Goal: Transaction & Acquisition: Purchase product/service

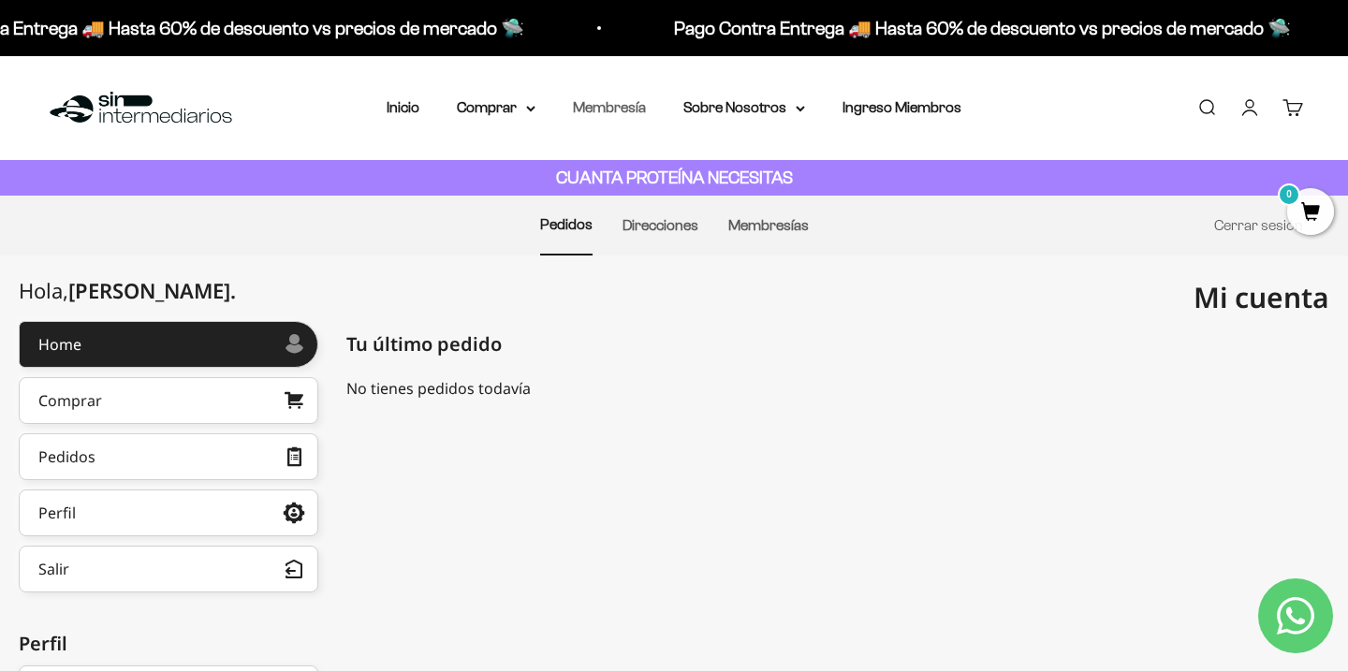
click at [603, 102] on link "Membresía" at bounding box center [609, 107] width 73 height 16
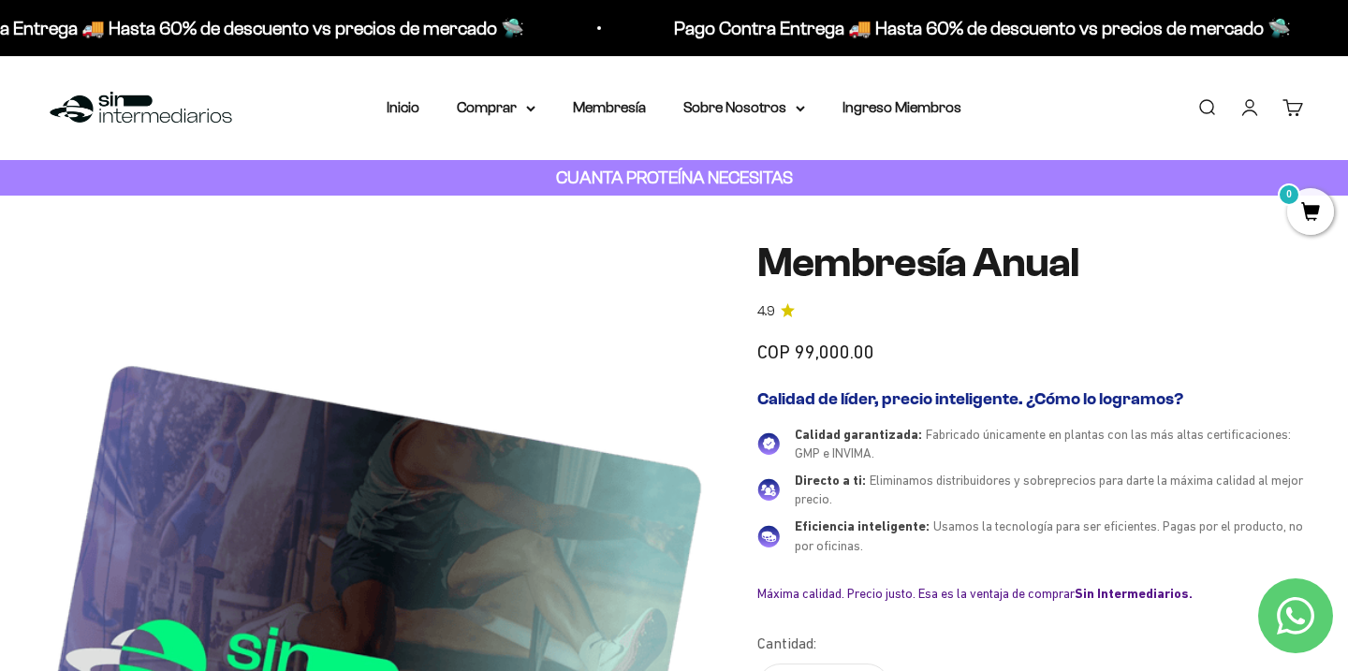
click at [1253, 115] on link "Cuenta" at bounding box center [1249, 107] width 21 height 21
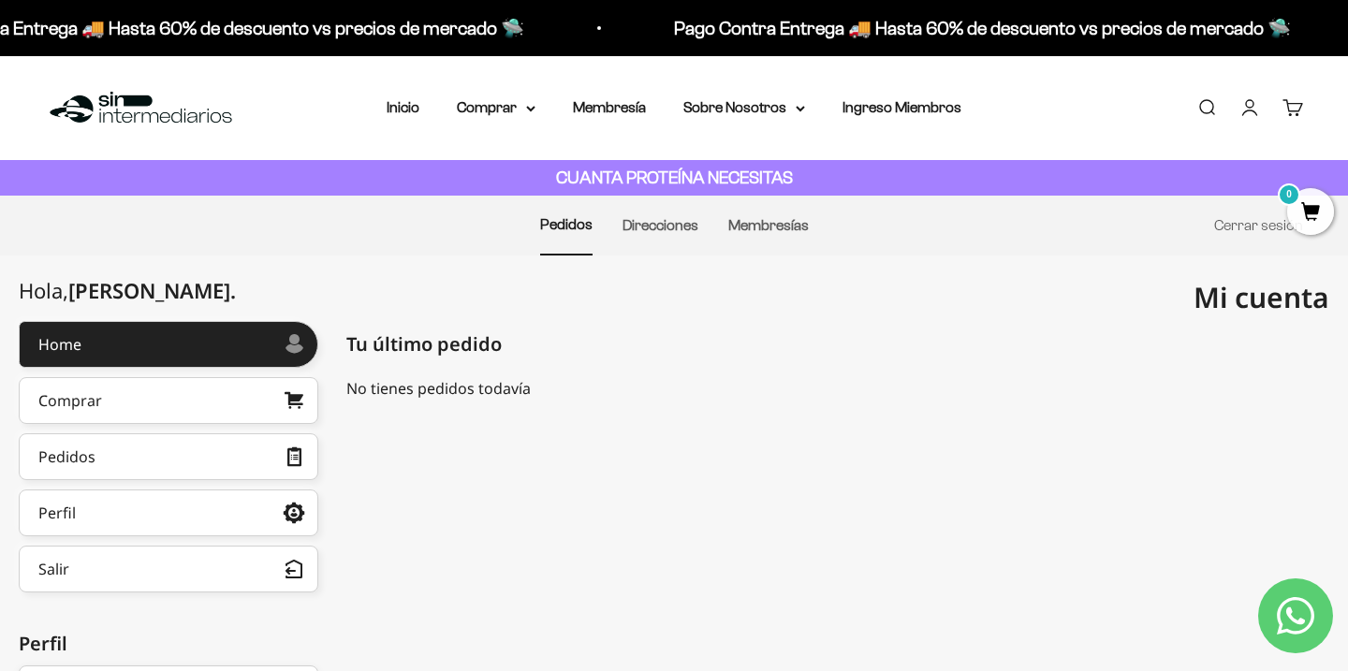
click at [1253, 103] on link "Cuenta" at bounding box center [1249, 107] width 21 height 21
click at [1249, 226] on link "Cerrar sesión" at bounding box center [1258, 225] width 89 height 16
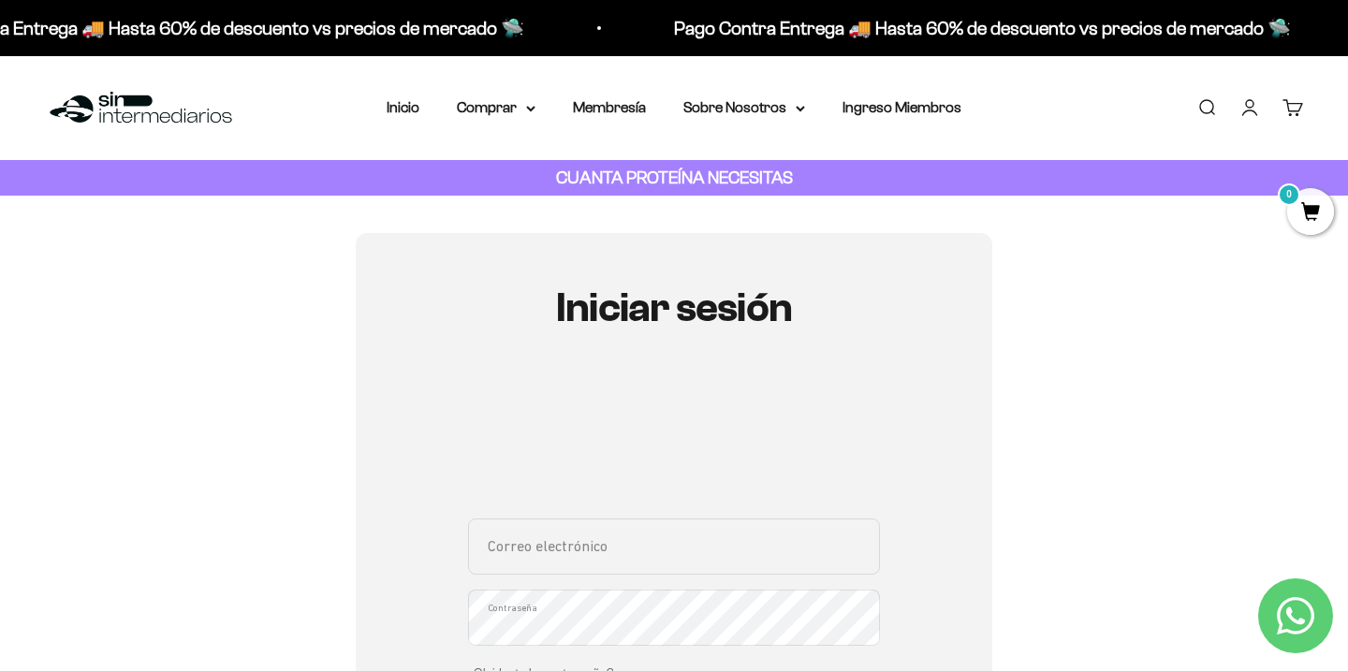
click at [1255, 113] on link "Iniciar sesión" at bounding box center [1249, 107] width 21 height 21
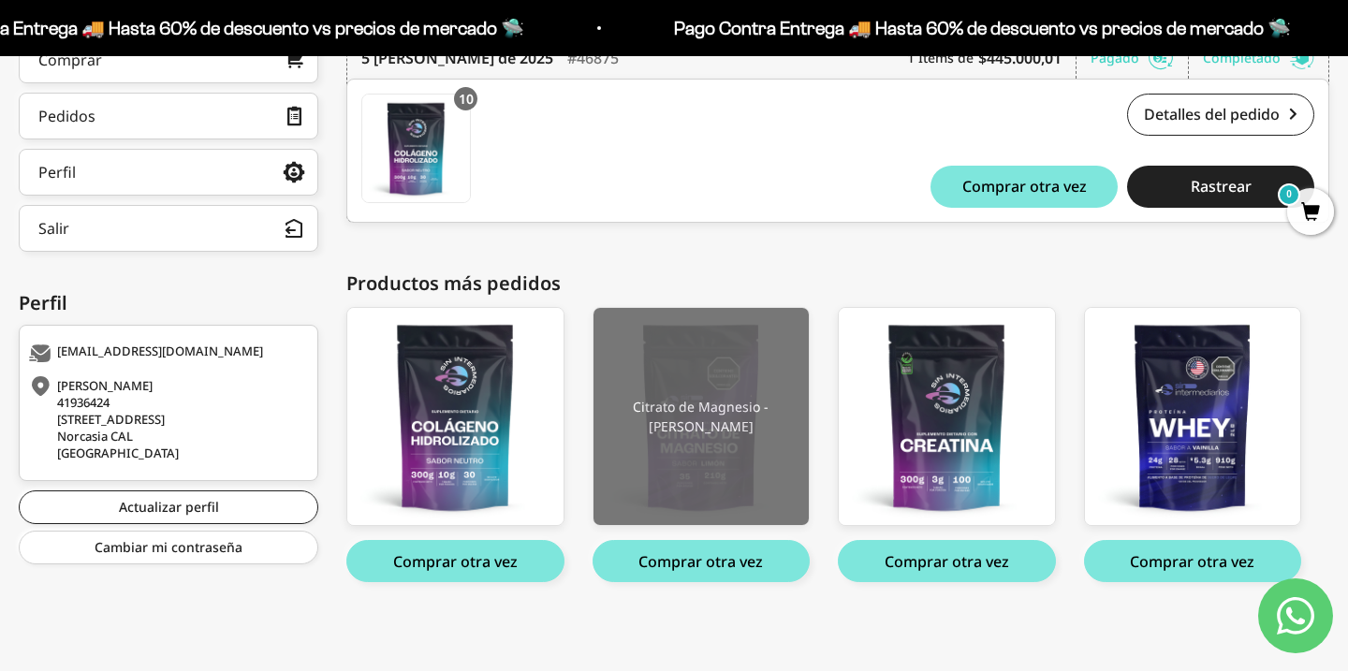
scroll to position [340, 0]
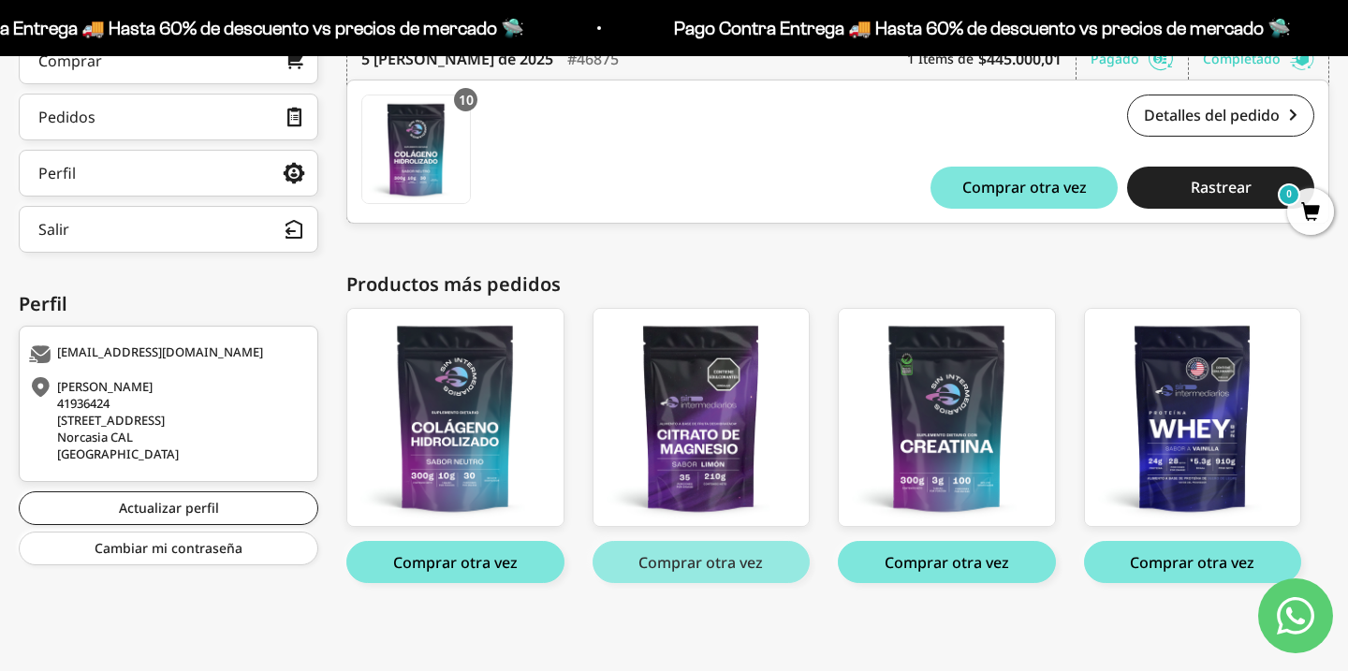
click at [706, 562] on button "Comprar otra vez" at bounding box center [702, 562] width 218 height 42
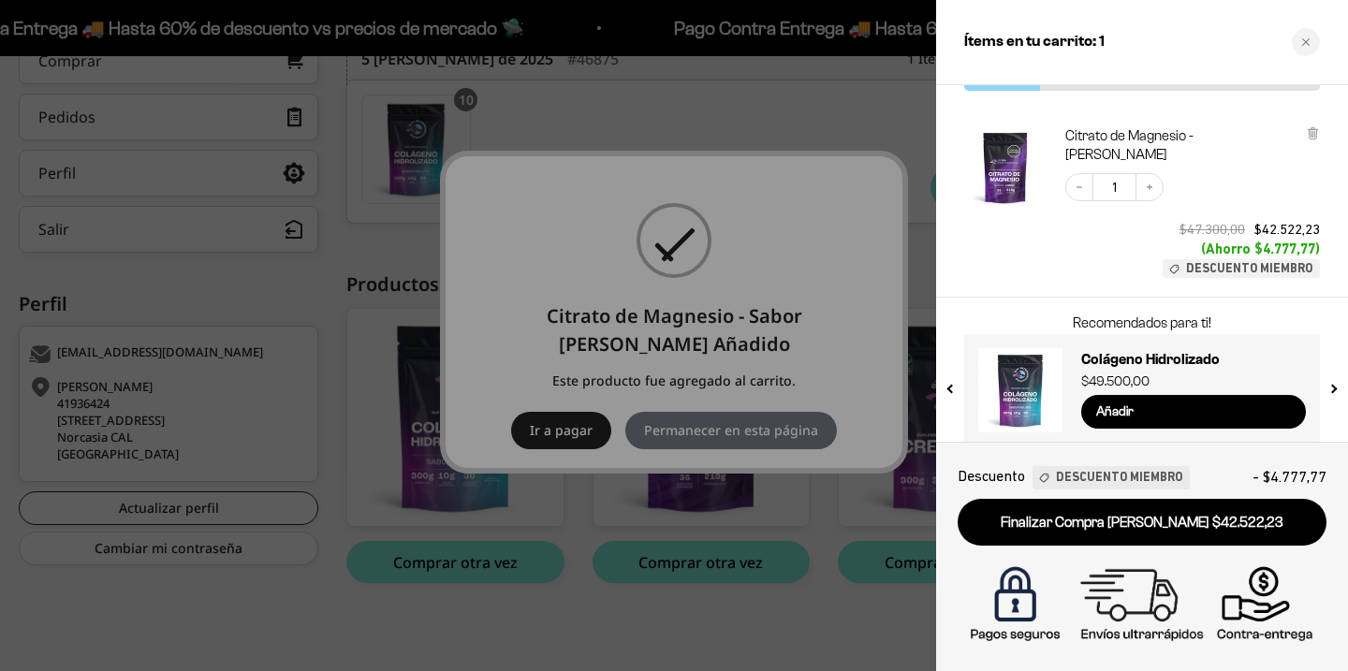
scroll to position [81, 0]
click at [1187, 397] on input "Añadir" at bounding box center [1193, 414] width 225 height 34
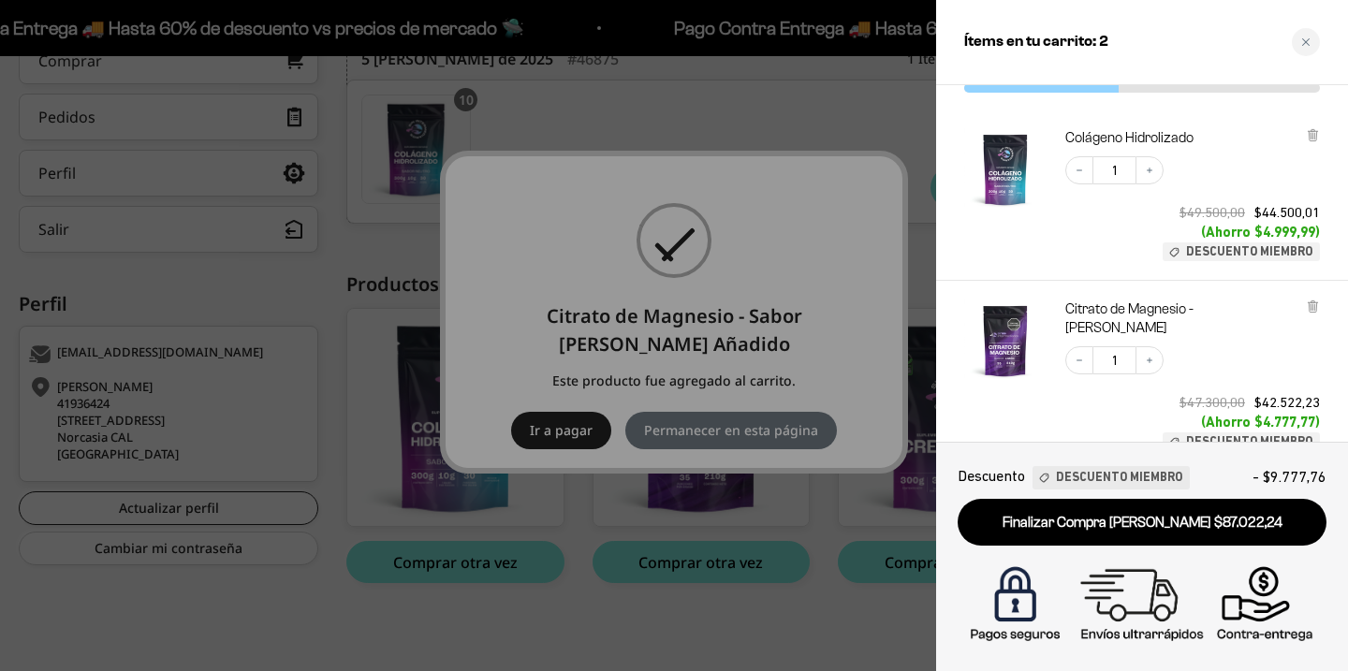
click at [1125, 346] on input "1" at bounding box center [1114, 360] width 42 height 28
type input "1"
click at [1072, 248] on div "Decrease quantity 1 Increase quantity $49.500,00 $44.500,01 (Ahorro $4.999,99) …" at bounding box center [1183, 200] width 273 height 124
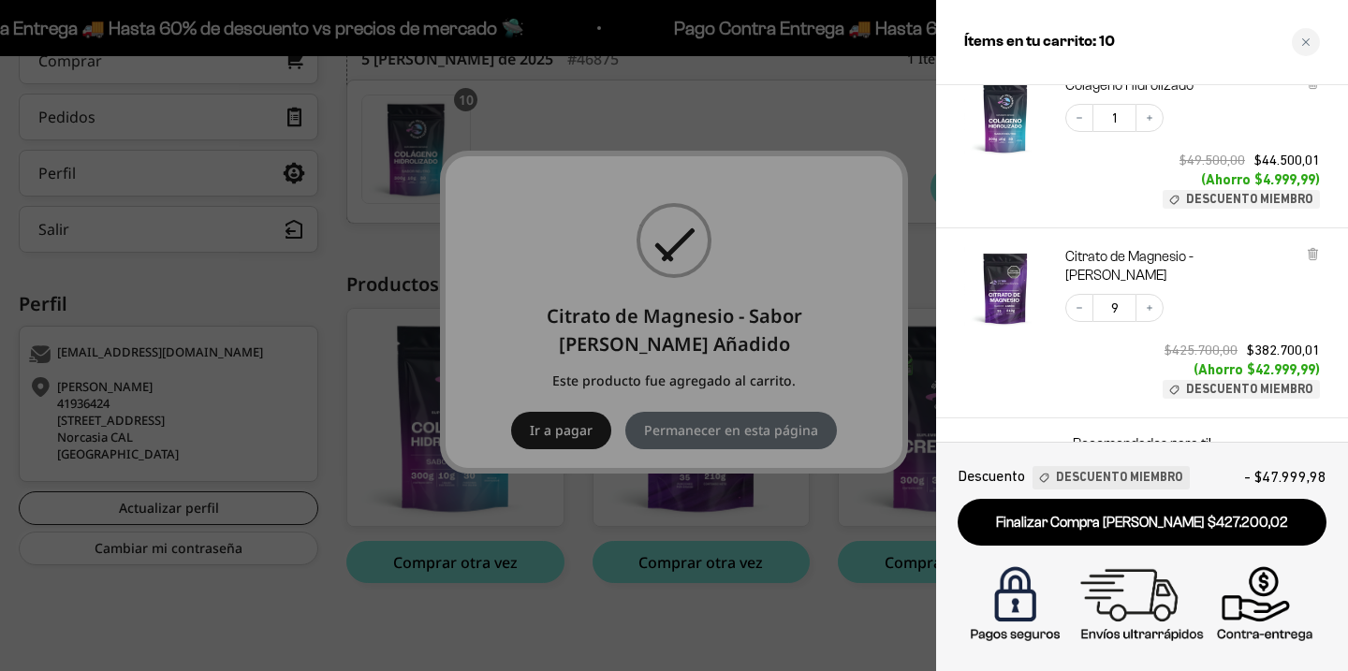
scroll to position [82, 0]
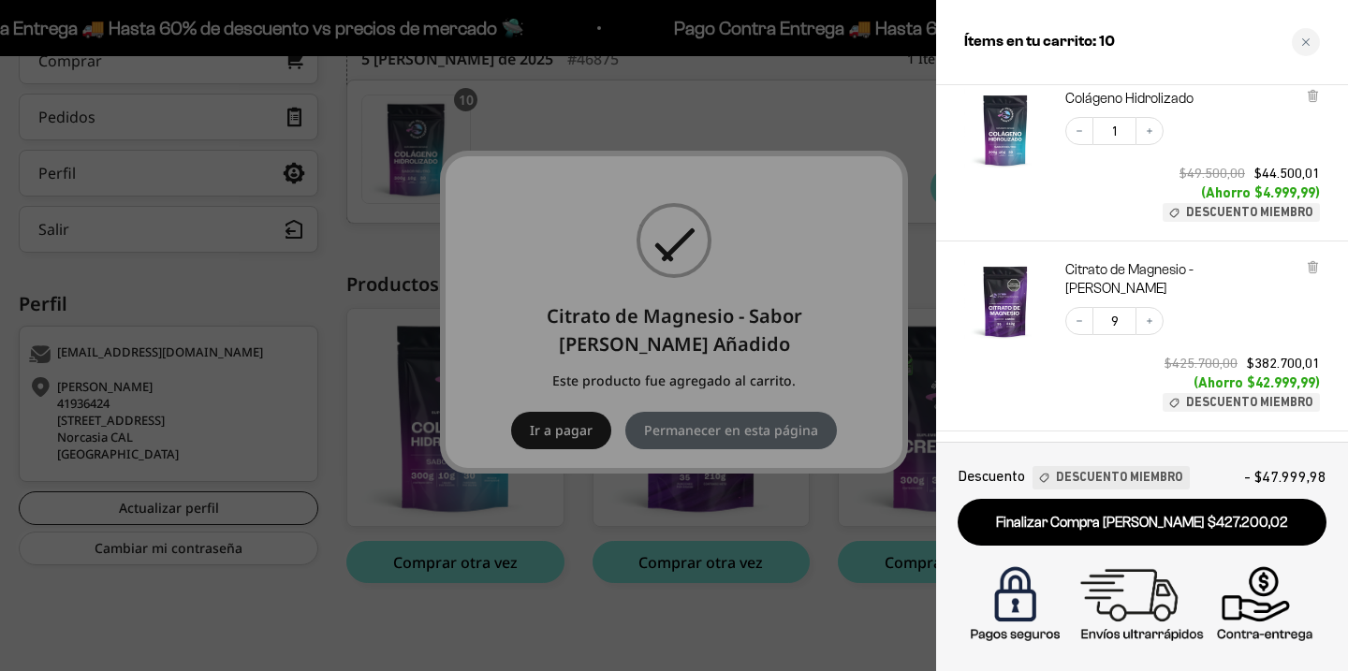
drag, startPoint x: 1123, startPoint y: 299, endPoint x: 1107, endPoint y: 299, distance: 16.9
click at [1107, 307] on input "9" at bounding box center [1114, 321] width 42 height 28
type input "9"
click at [1112, 204] on div "Decrease quantity 1 Increase quantity $49.500,00 $44.500,01 (Ahorro $4.999,99) …" at bounding box center [1183, 160] width 273 height 124
drag, startPoint x: 1122, startPoint y: 133, endPoint x: 1105, endPoint y: 133, distance: 17.8
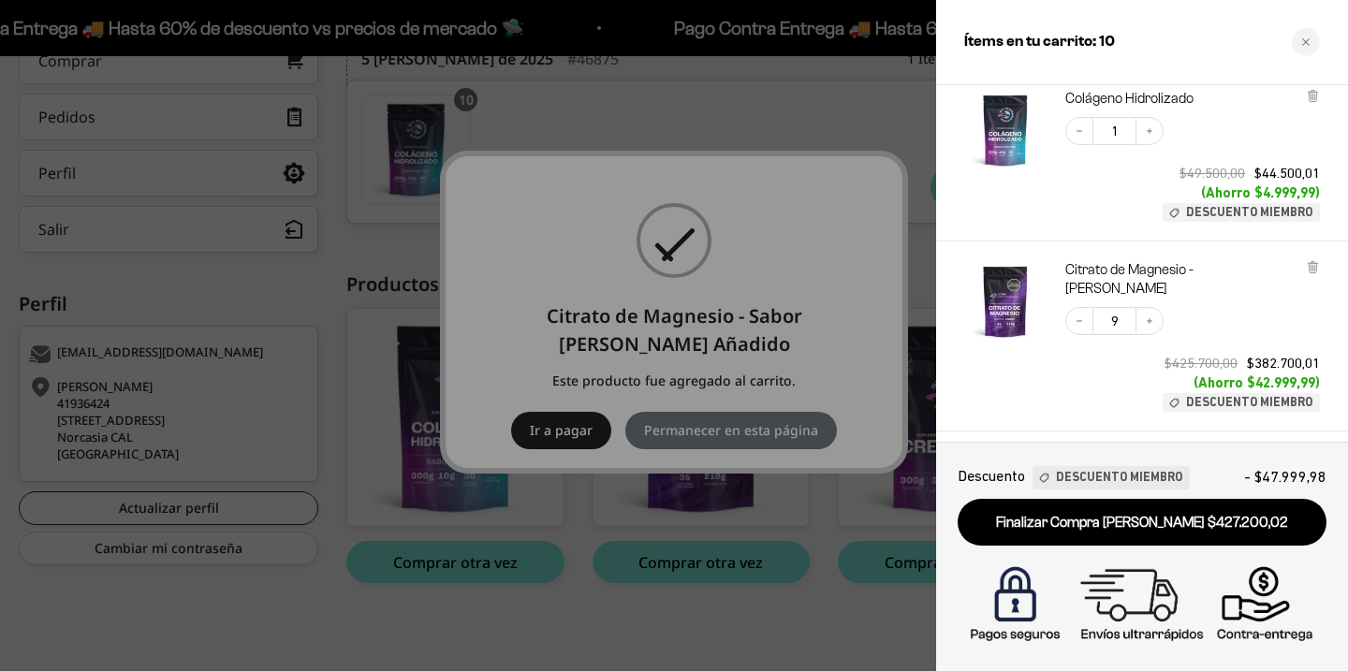
click at [1105, 133] on input "1" at bounding box center [1114, 131] width 42 height 28
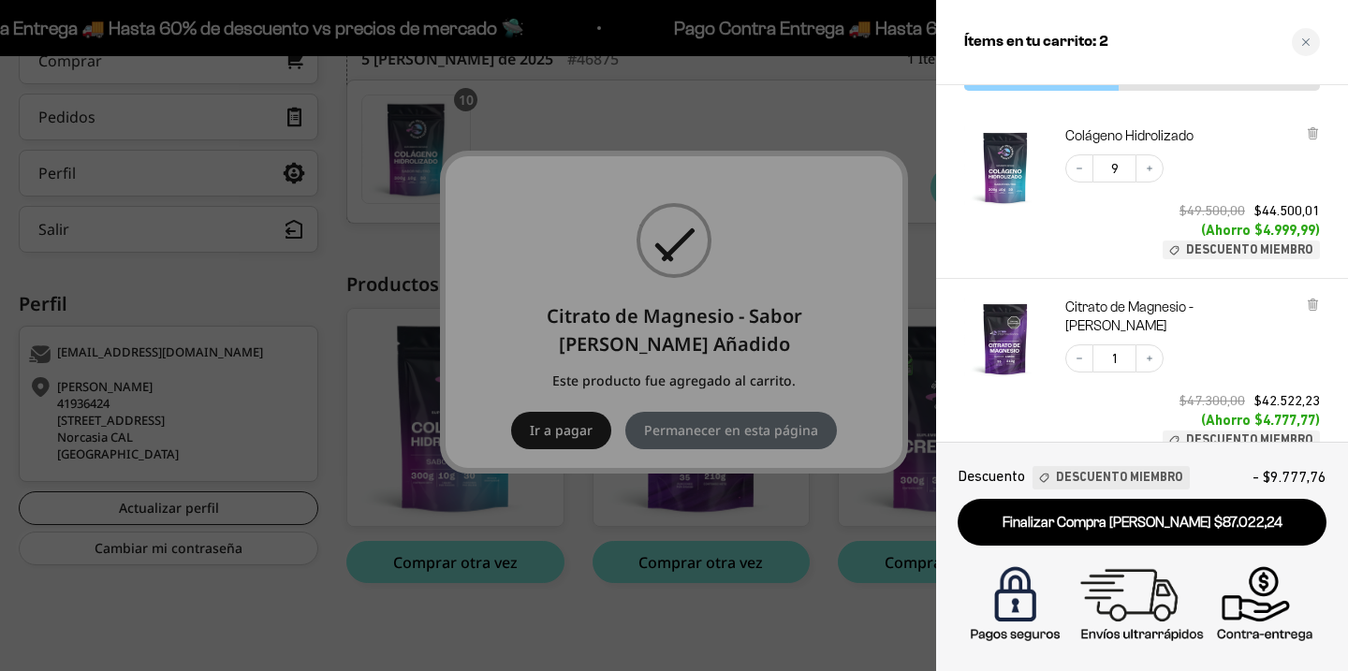
type input "1"
click at [1102, 227] on div "Decrease quantity 1 Increase quantity $49.500,00 $44.500,01 (Ahorro $4.999,99) …" at bounding box center [1183, 198] width 273 height 124
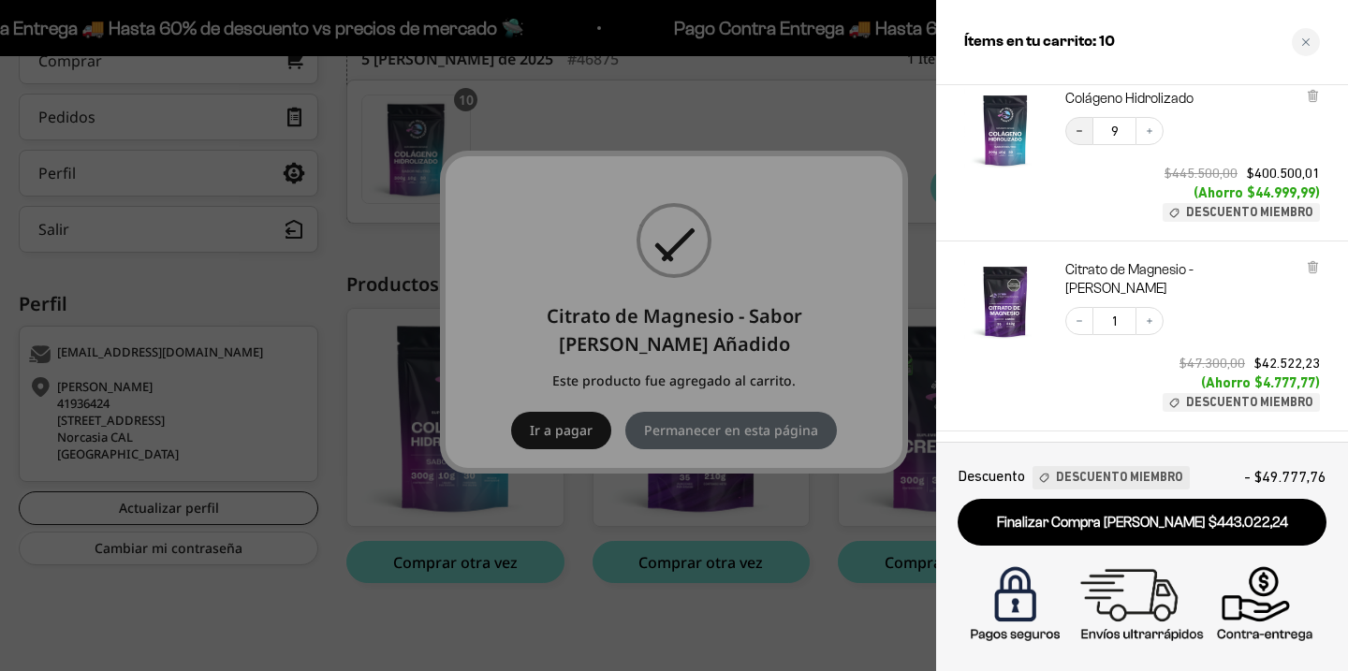
click at [1080, 130] on icon "Decrease quantity" at bounding box center [1079, 130] width 11 height 11
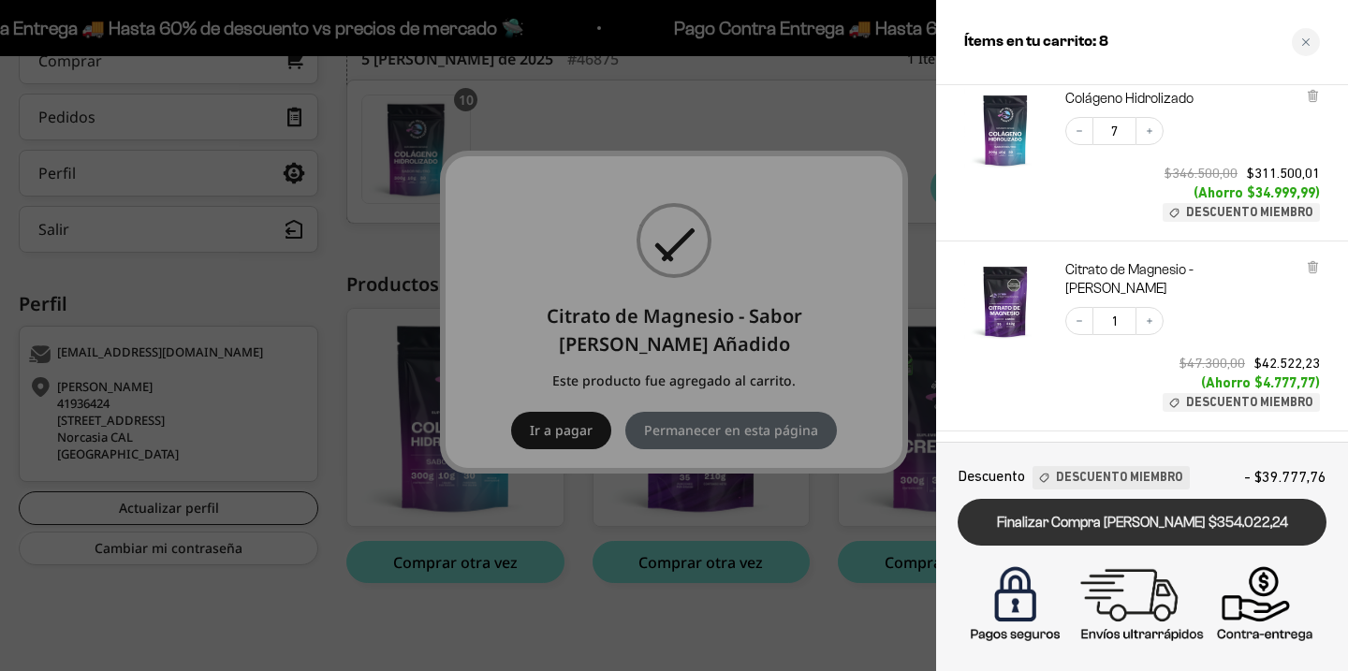
click at [1074, 525] on link "Finalizar Compra Segura $354.022,24" at bounding box center [1142, 523] width 369 height 48
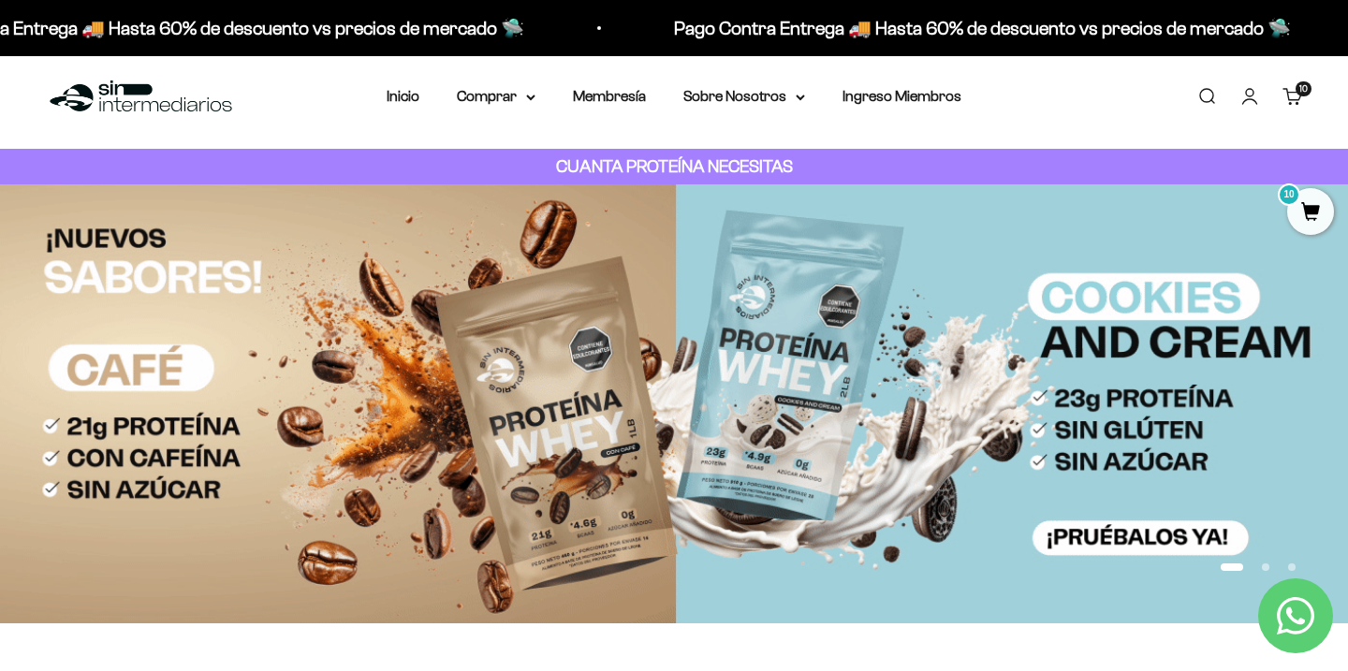
scroll to position [9, 0]
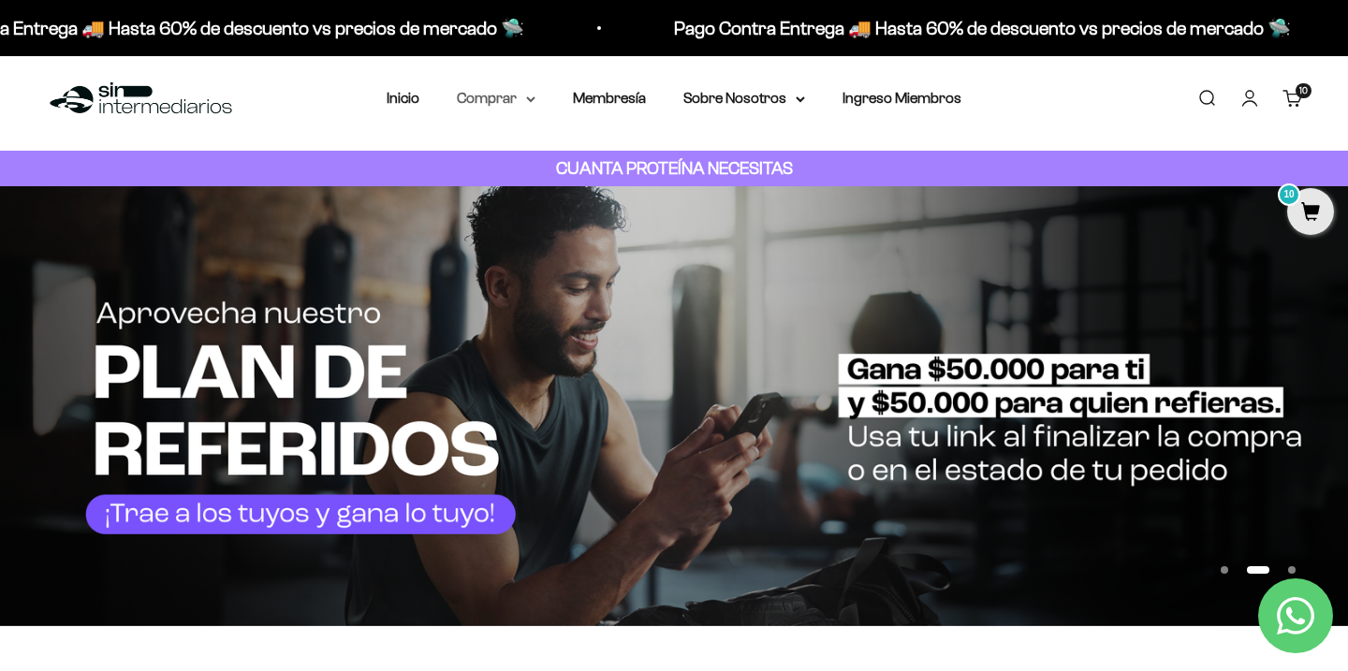
click at [468, 106] on summary "Comprar" at bounding box center [496, 98] width 79 height 24
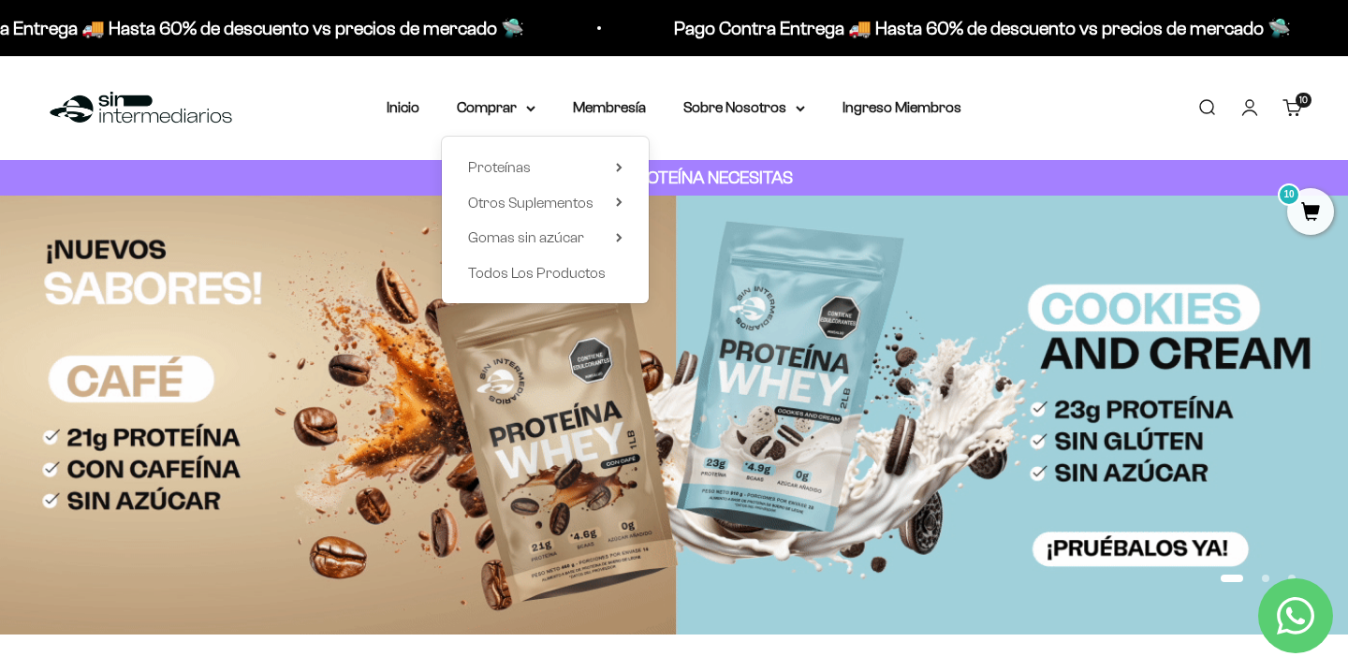
scroll to position [0, 0]
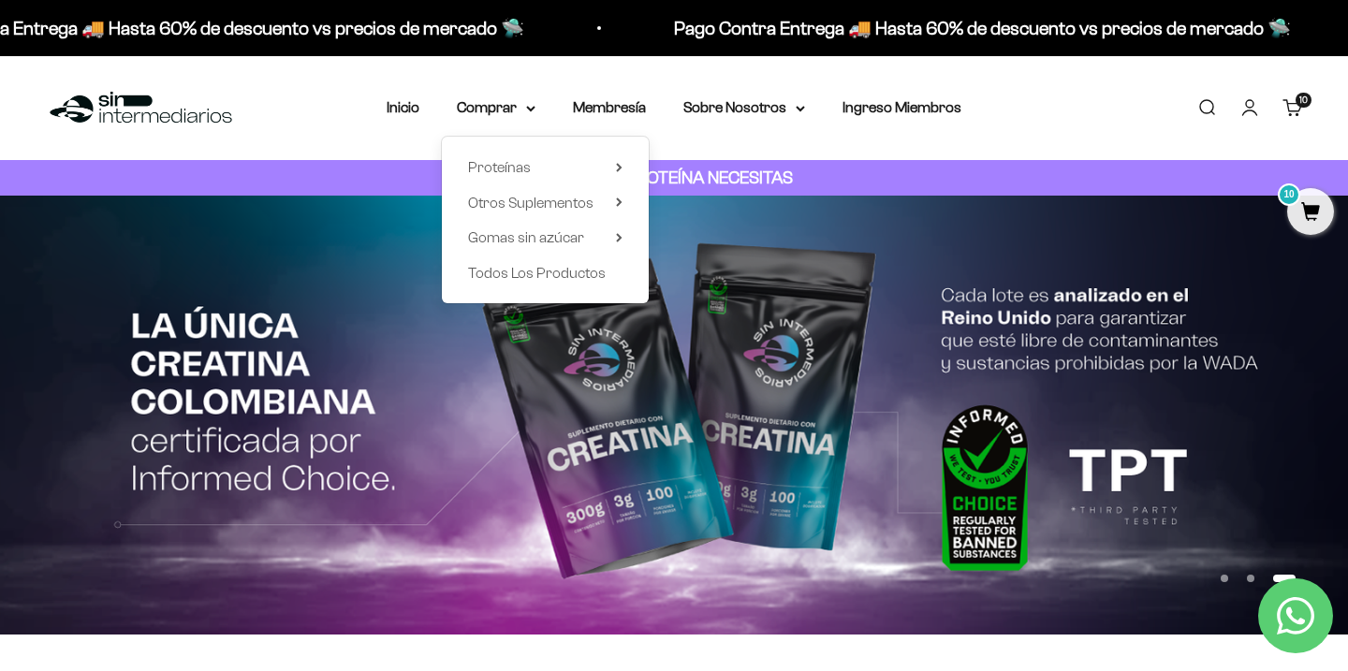
click at [1260, 103] on link "Cuenta" at bounding box center [1249, 107] width 21 height 21
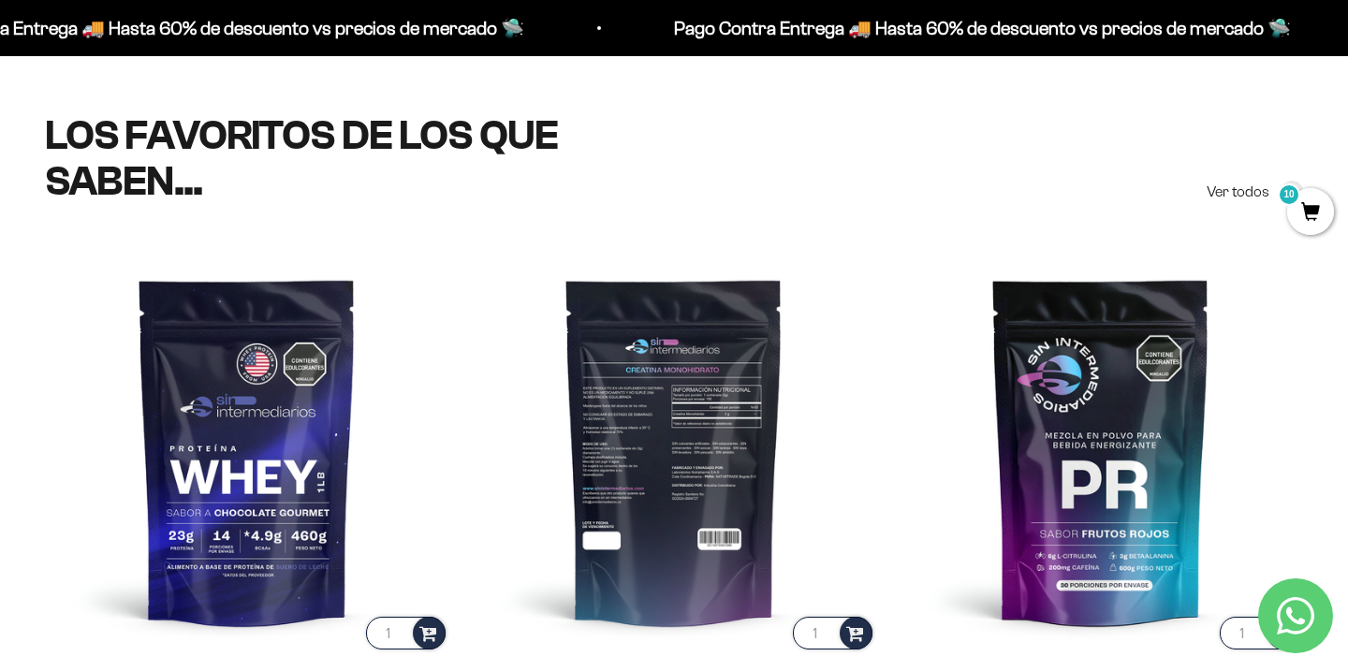
scroll to position [584, 0]
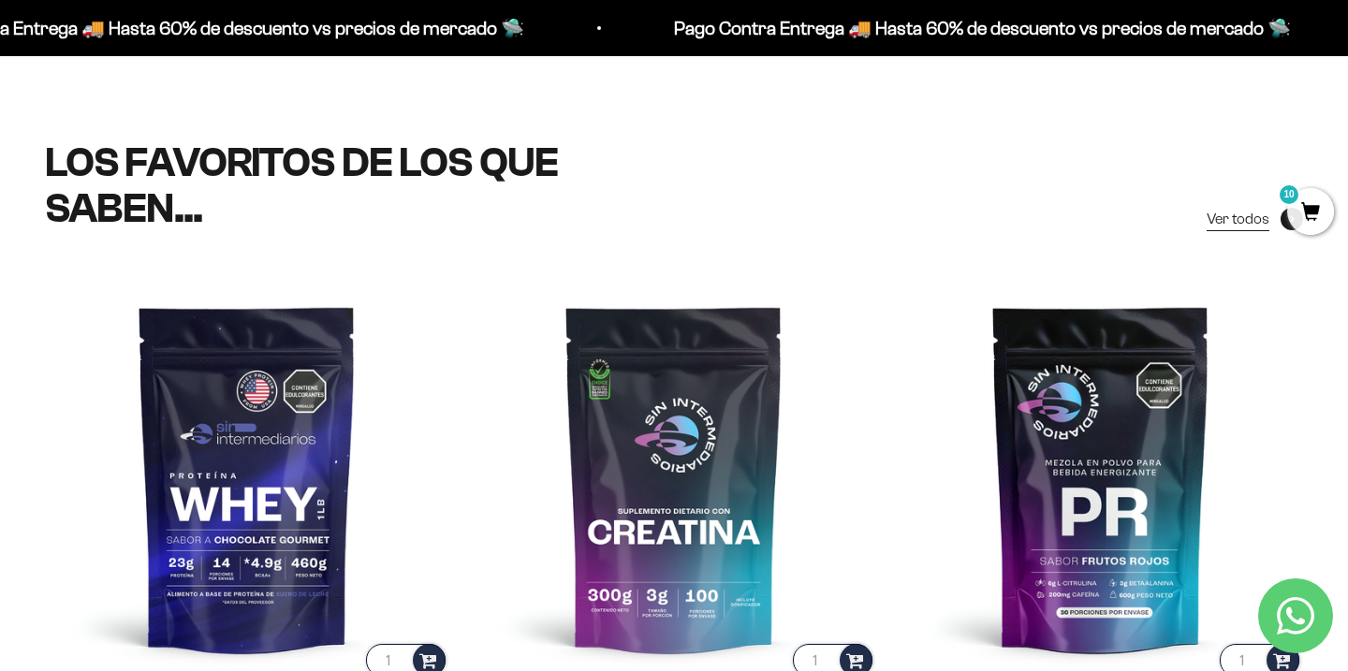
click at [1253, 226] on span "Ver todos" at bounding box center [1238, 219] width 63 height 24
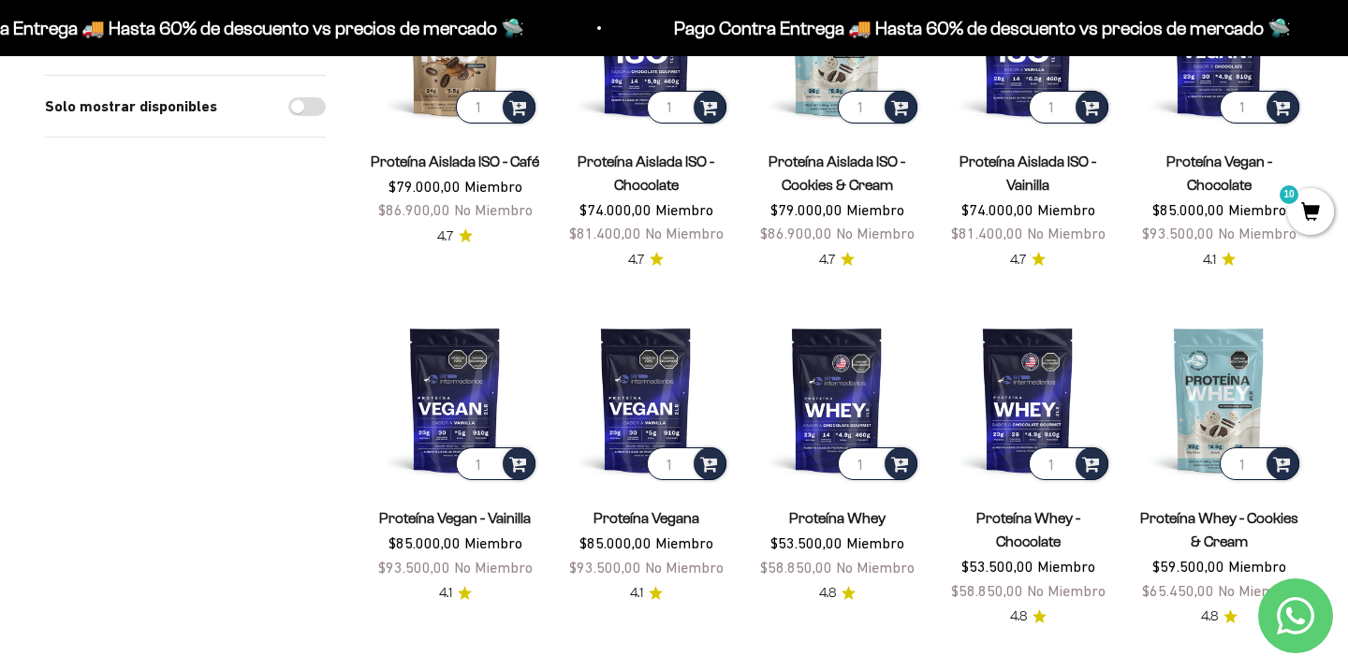
scroll to position [1456, 0]
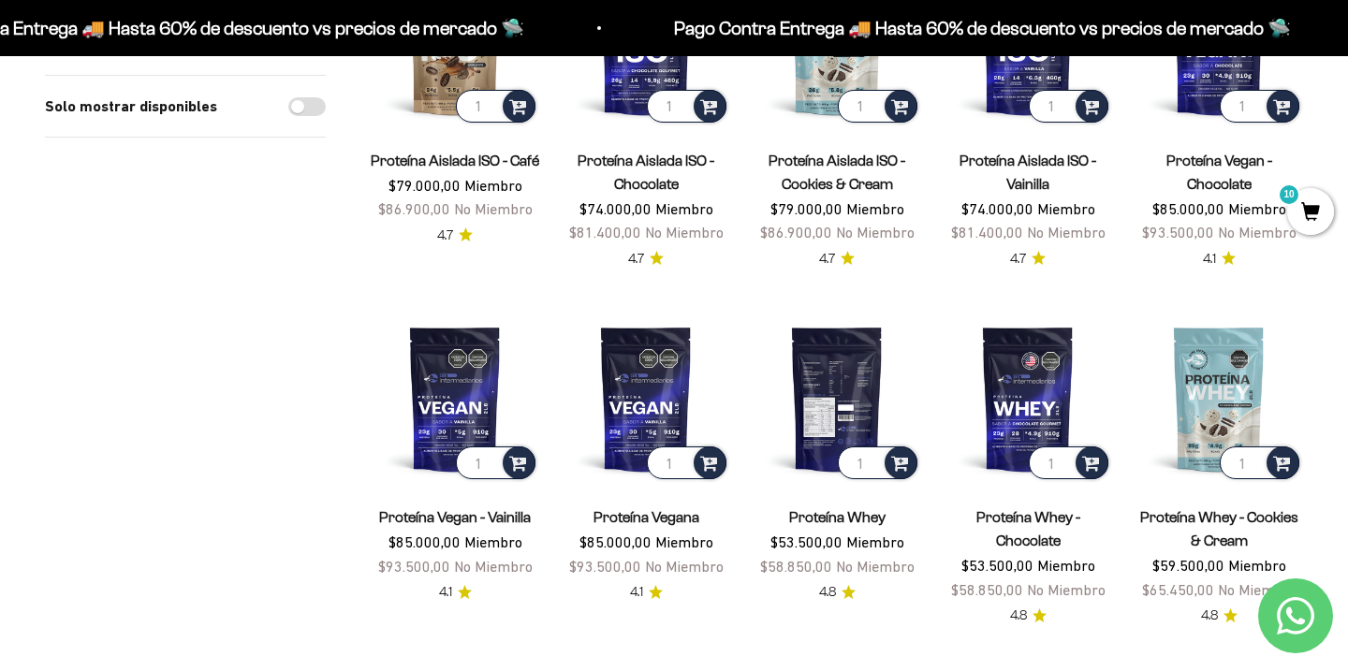
click at [828, 346] on img at bounding box center [837, 399] width 169 height 169
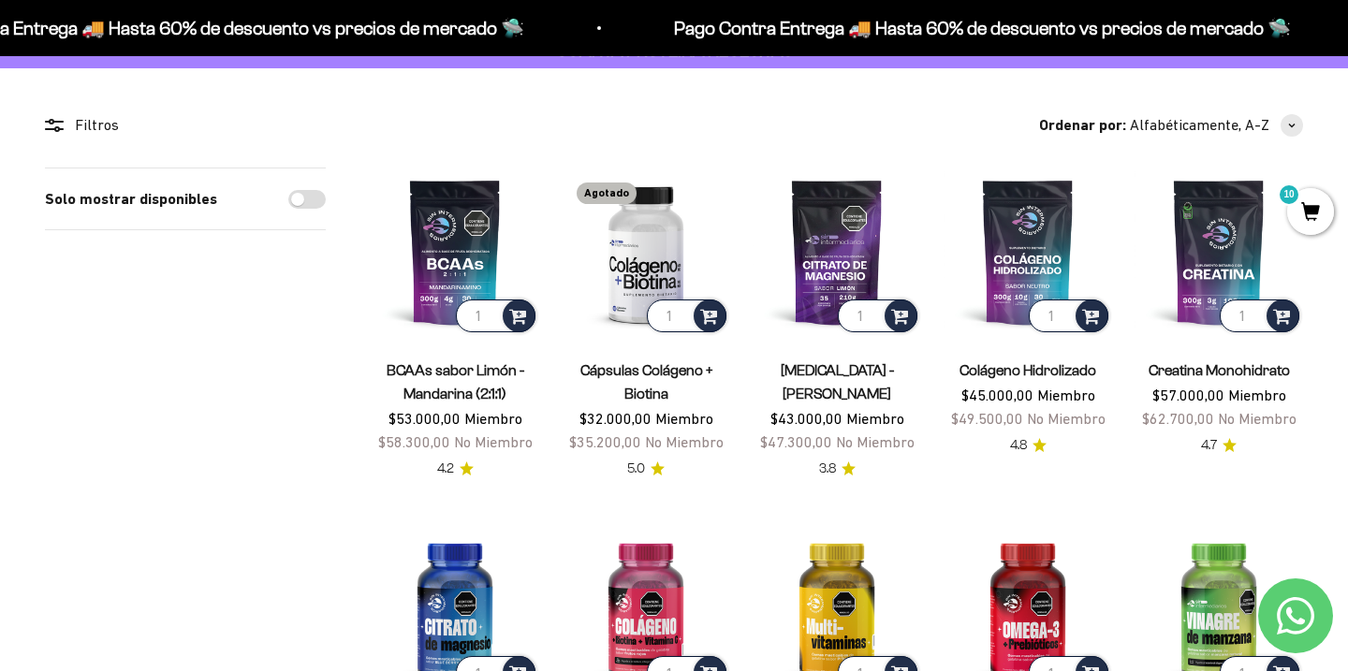
scroll to position [129, 0]
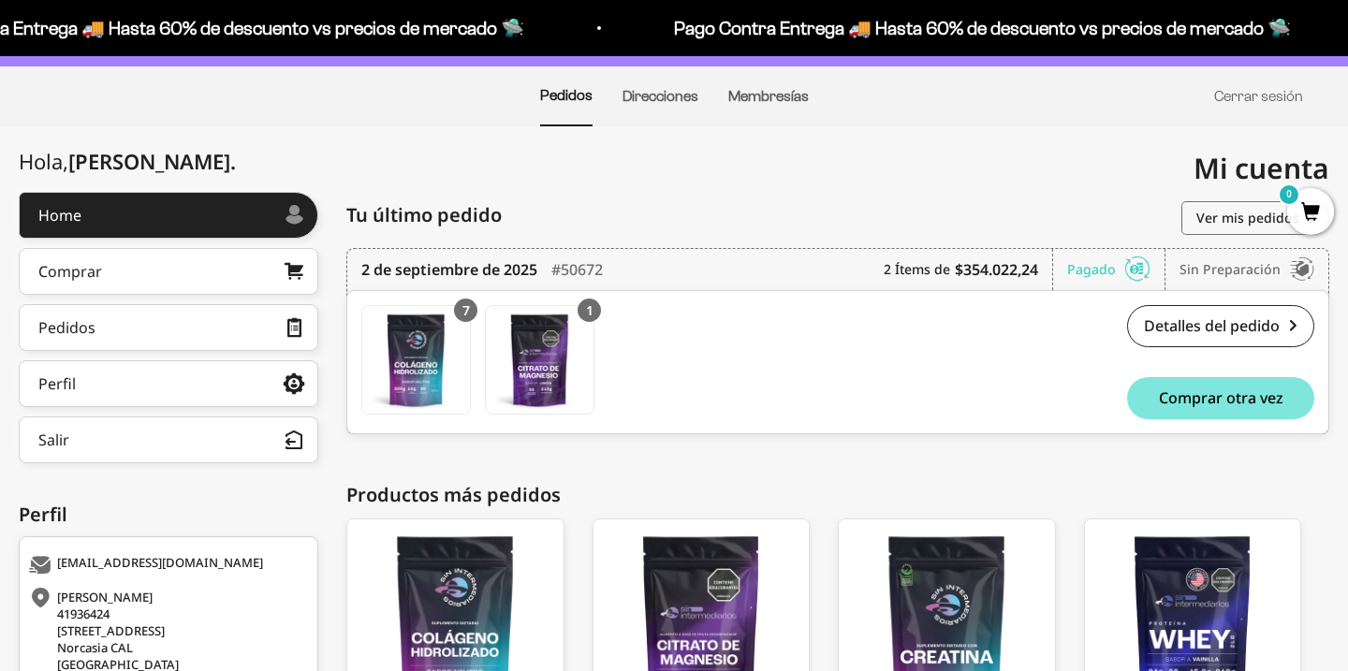
scroll to position [55, 0]
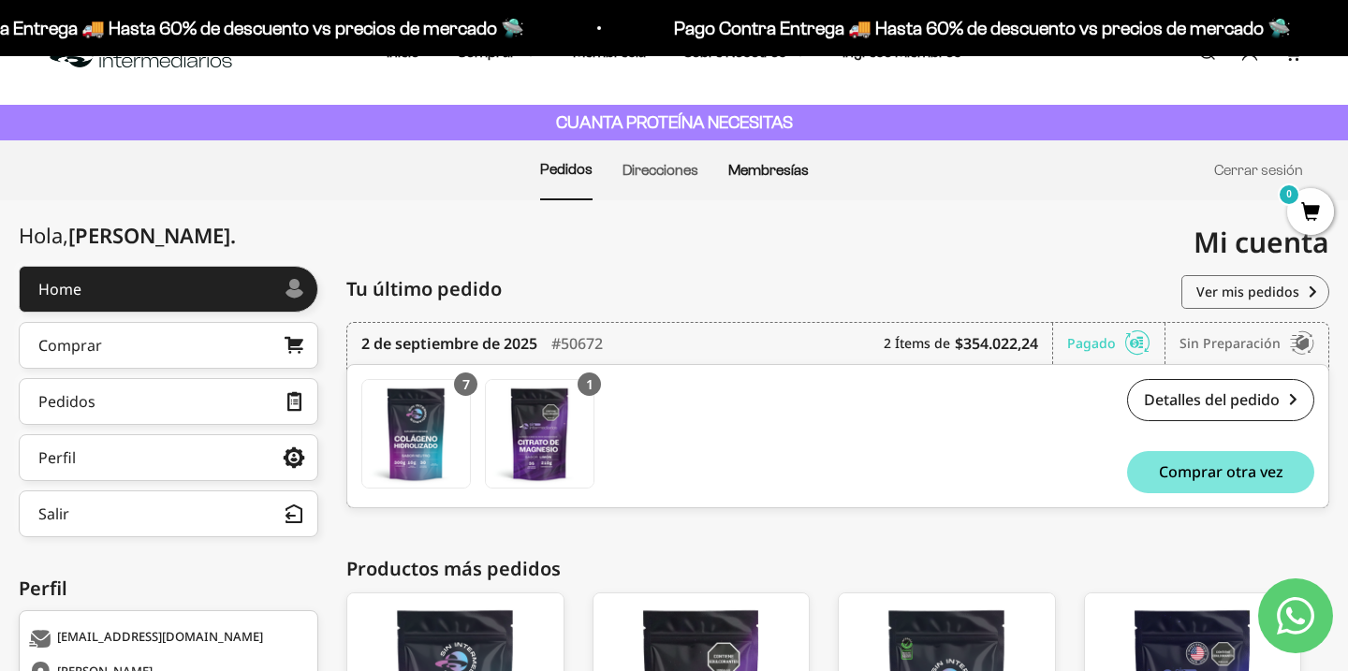
click at [757, 166] on link "Membresías" at bounding box center [768, 170] width 81 height 16
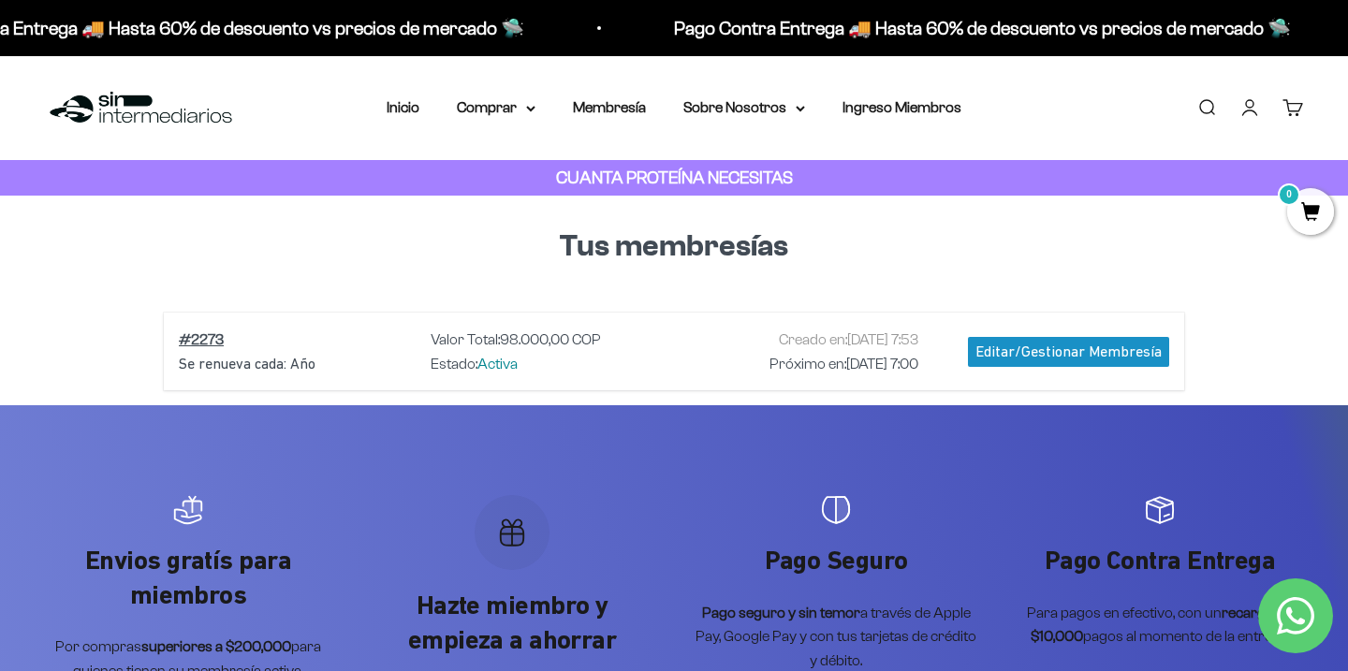
click at [1015, 356] on div "Editar/Gestionar Membresía" at bounding box center [1068, 352] width 201 height 30
